Goal: Task Accomplishment & Management: Use online tool/utility

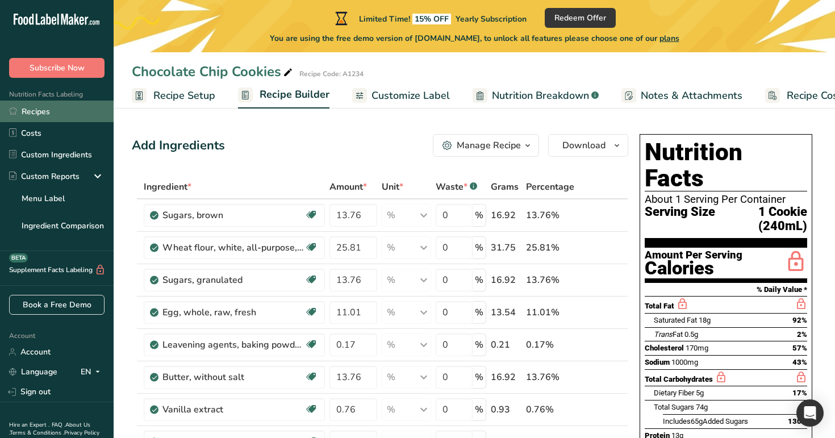
click at [57, 107] on link "Recipes" at bounding box center [57, 112] width 114 height 22
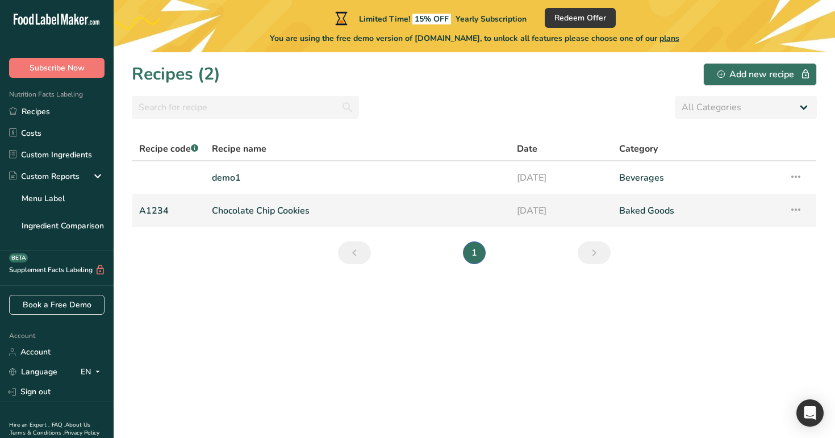
click at [417, 206] on link "Chocolate Chip Cookies" at bounding box center [358, 211] width 292 height 24
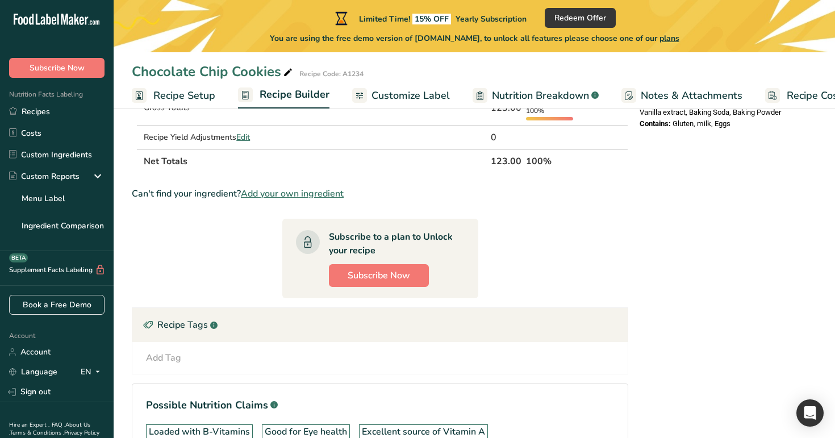
scroll to position [463, 0]
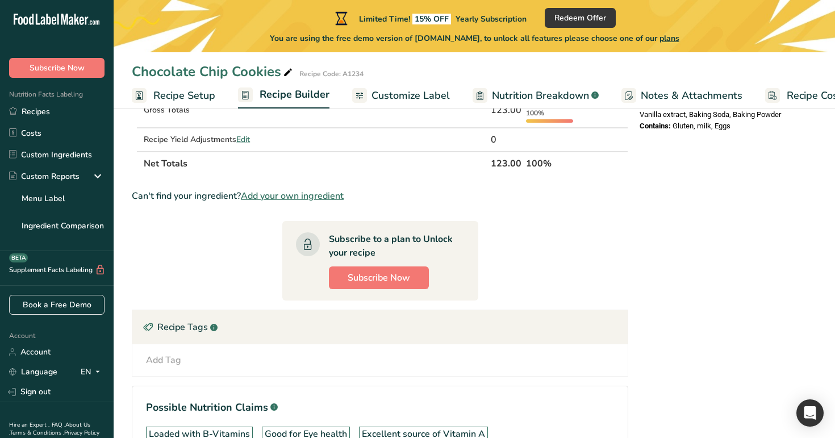
click at [208, 92] on span "Recipe Setup" at bounding box center [184, 95] width 62 height 15
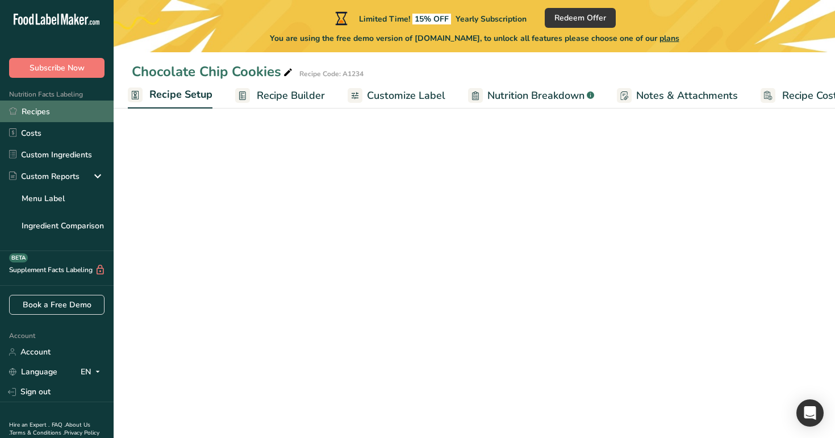
click at [48, 114] on link "Recipes" at bounding box center [57, 112] width 114 height 22
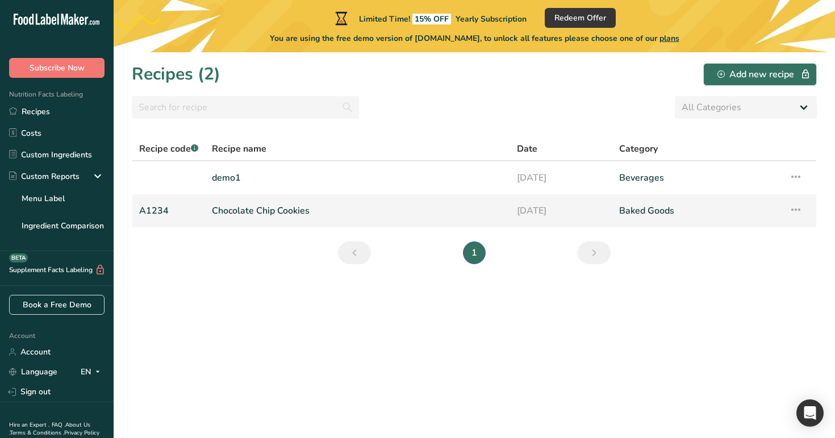
click at [392, 199] on link "Chocolate Chip Cookies" at bounding box center [358, 211] width 292 height 24
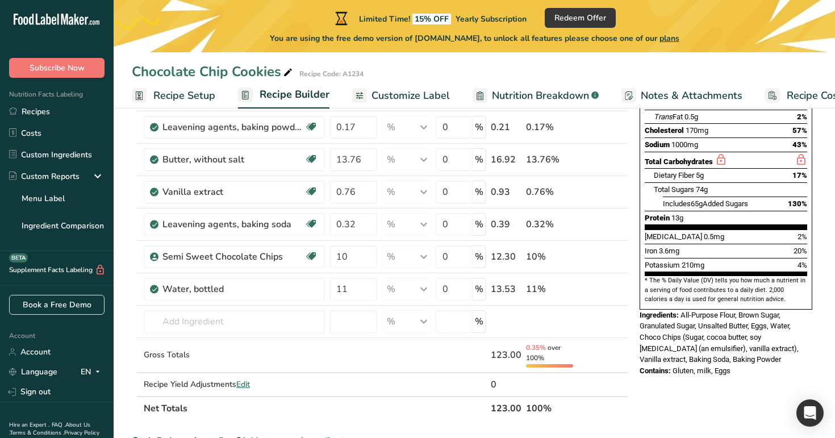
scroll to position [294, 0]
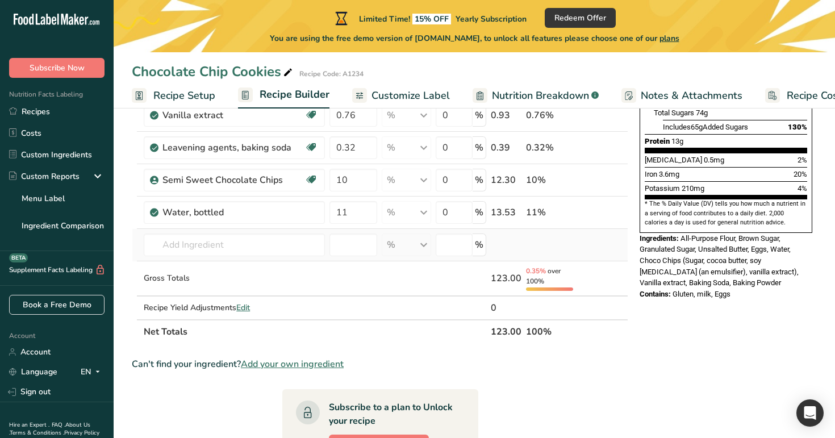
click at [239, 257] on td "Almond flour 1211 Milk, whole, 3.25% milkfat, without added vitamin A and vitam…" at bounding box center [234, 245] width 186 height 32
click at [241, 252] on input "text" at bounding box center [234, 245] width 181 height 23
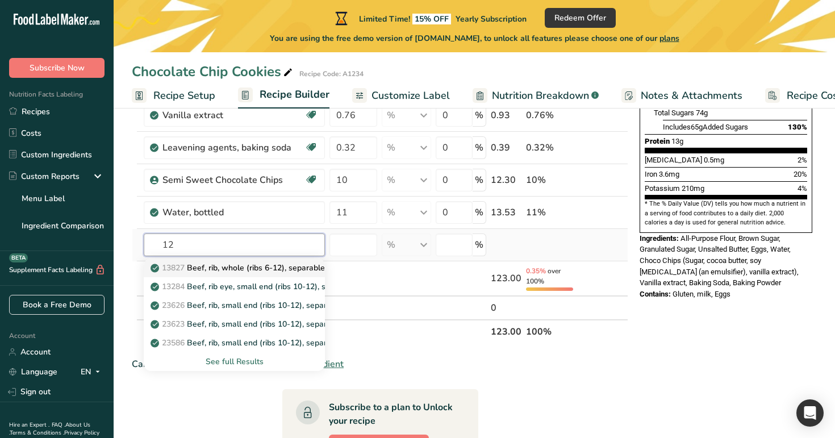
type input "12"
click at [248, 262] on p "13827 Beef, rib, whole (ribs 6-12), separable lean and fat, trimmed to 1/8" fat…" at bounding box center [322, 268] width 338 height 12
type input "Beef, rib, whole (ribs 6-12), separable lean and fat, trimmed to 1/8" fat, choi…"
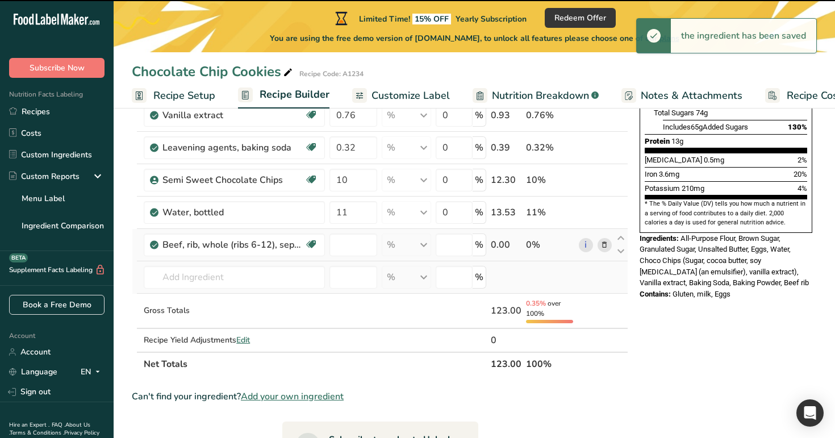
type input "0"
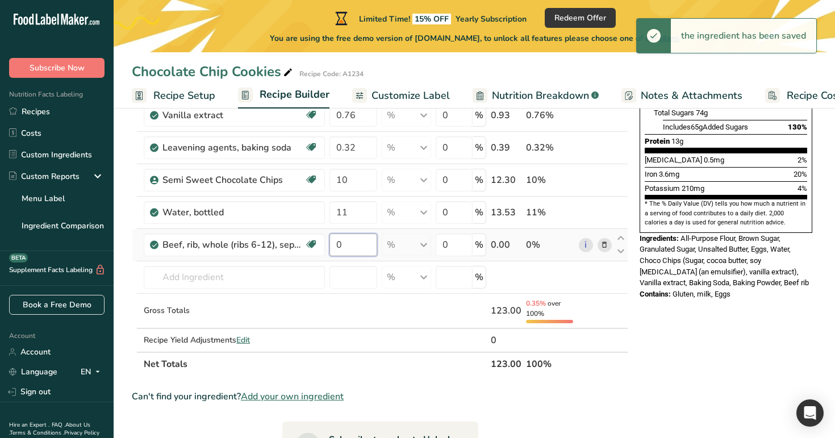
click at [357, 245] on input "0" at bounding box center [354, 245] width 48 height 23
type input "12"
click at [632, 284] on div "Add Ingredients Manage Recipe Delete Recipe Duplicate Recipe Scale Recipe Save …" at bounding box center [383, 278] width 503 height 886
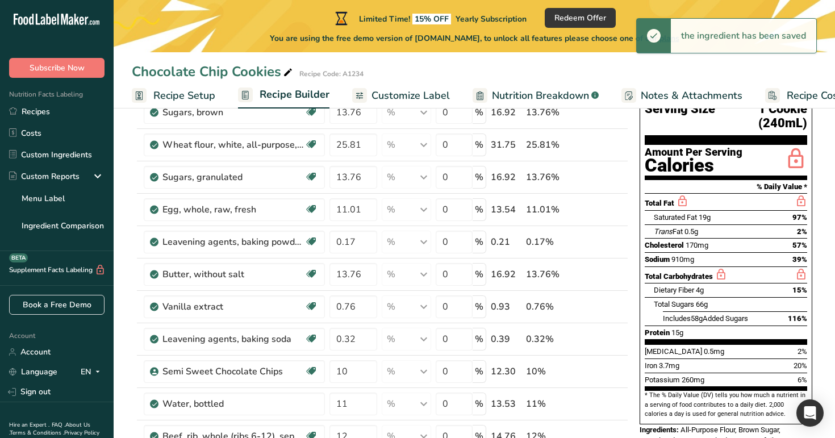
scroll to position [0, 0]
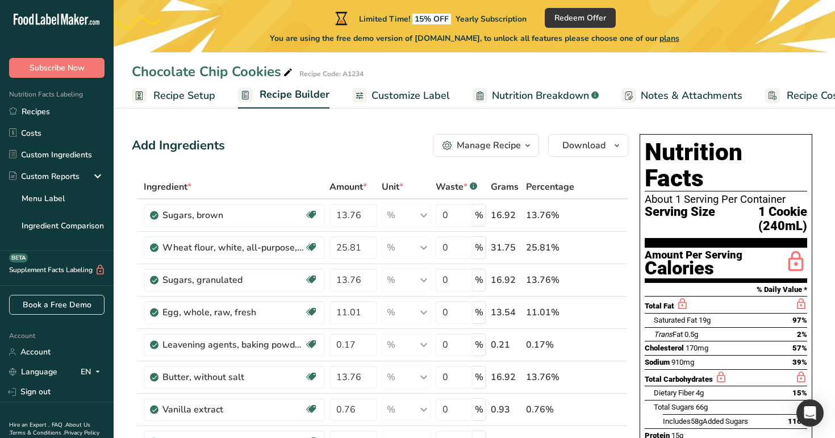
click at [205, 95] on span "Recipe Setup" at bounding box center [184, 95] width 62 height 15
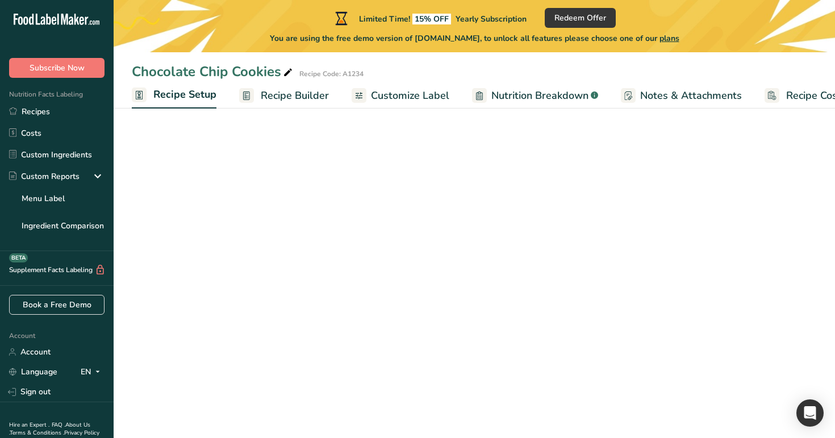
scroll to position [0, 4]
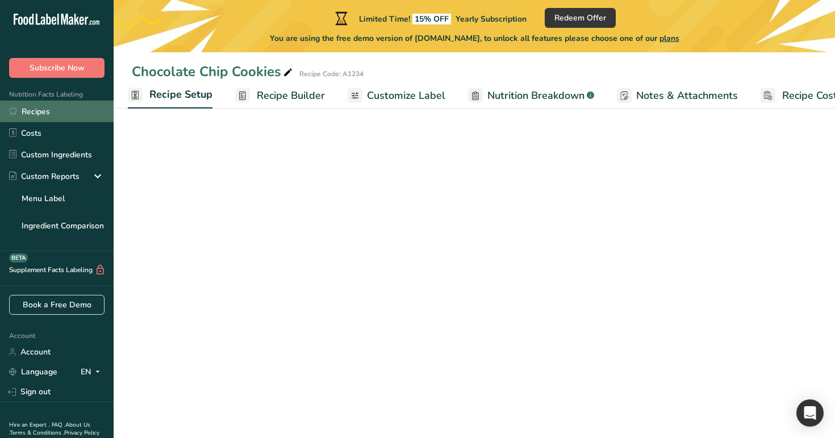
click at [98, 115] on link "Recipes" at bounding box center [57, 112] width 114 height 22
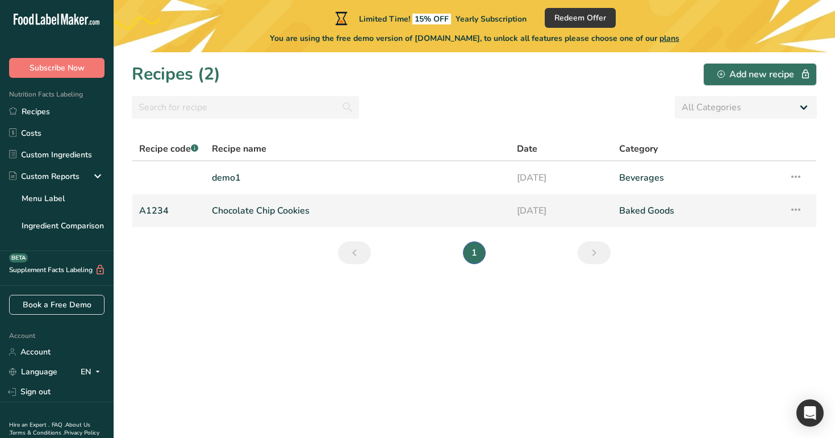
click at [336, 209] on link "Chocolate Chip Cookies" at bounding box center [358, 211] width 292 height 24
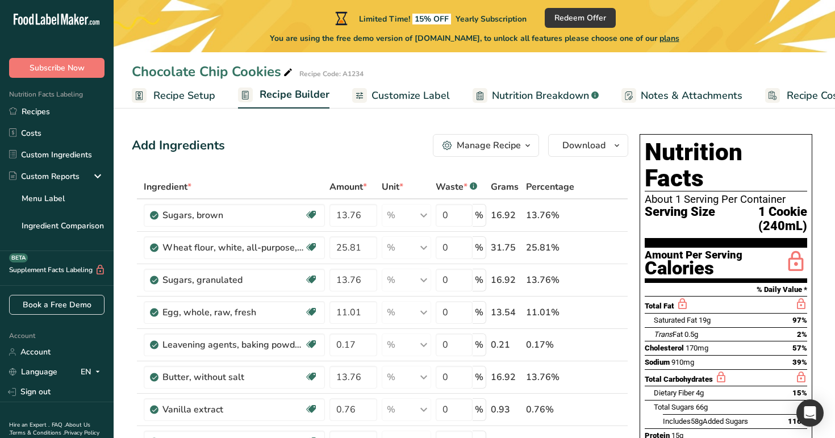
click at [183, 86] on link "Recipe Setup" at bounding box center [174, 96] width 84 height 26
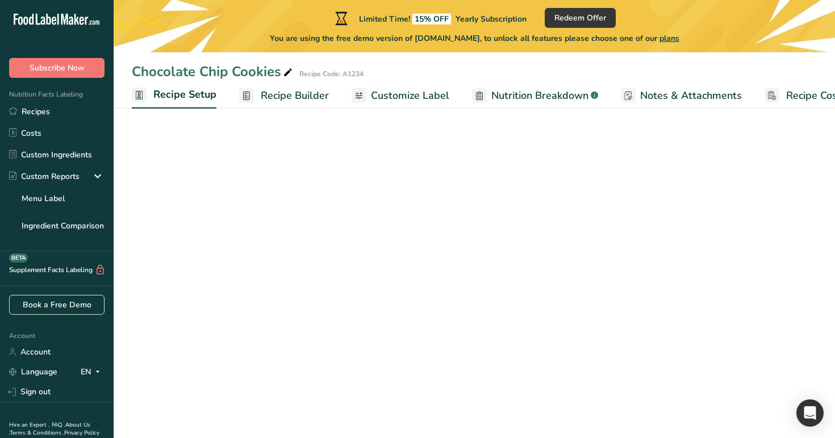
scroll to position [0, 4]
select select "27"
select select "29"
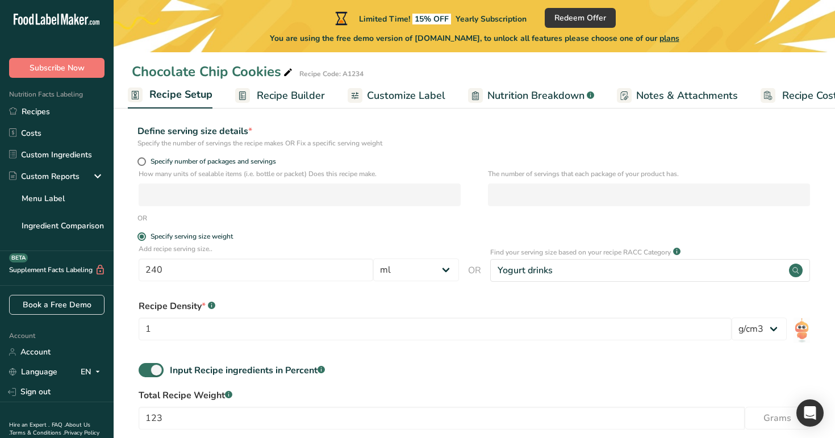
scroll to position [195, 0]
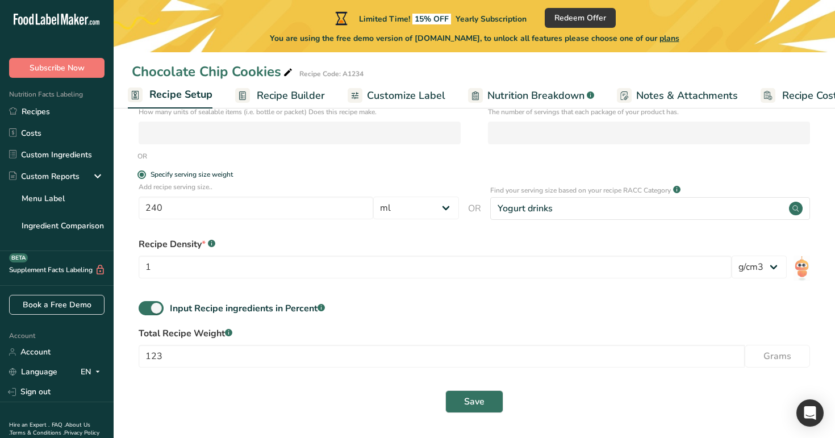
click at [283, 96] on span "Recipe Builder" at bounding box center [291, 95] width 68 height 15
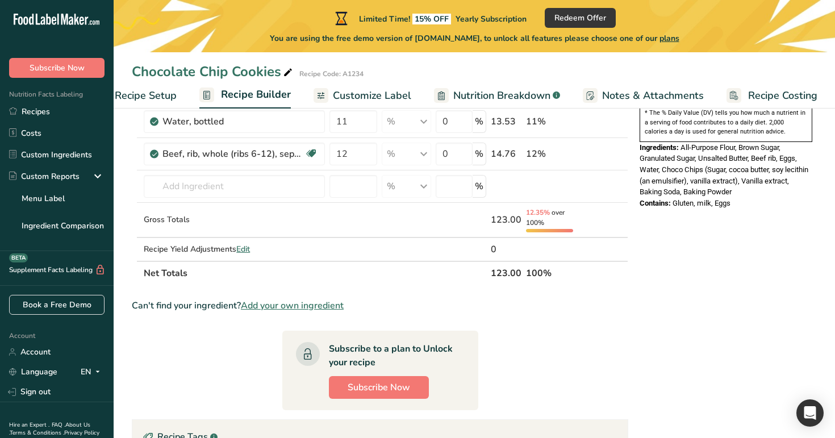
scroll to position [382, 0]
